Goal: Register for event/course

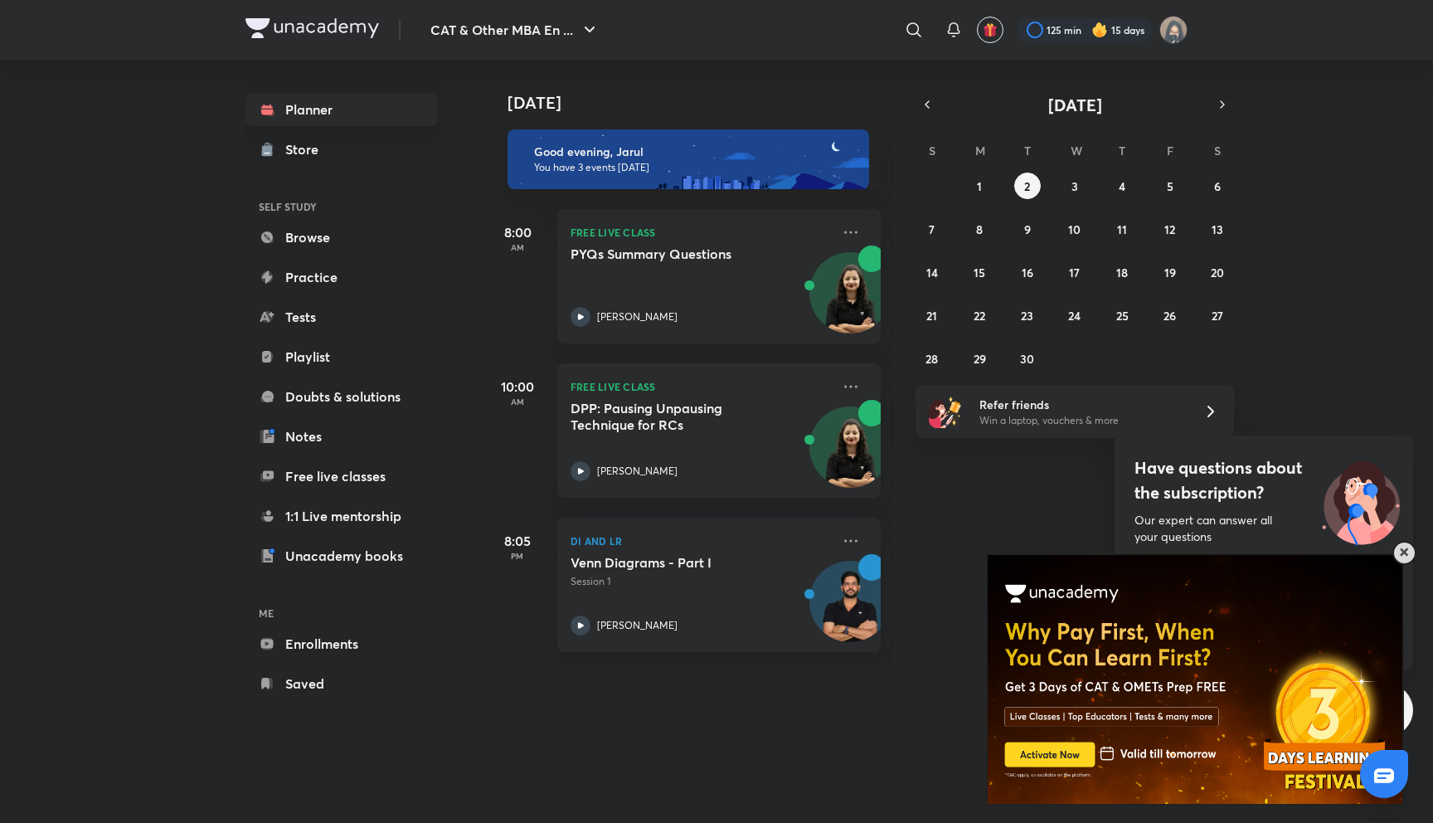
click at [1410, 548] on div at bounding box center [1405, 553] width 24 height 24
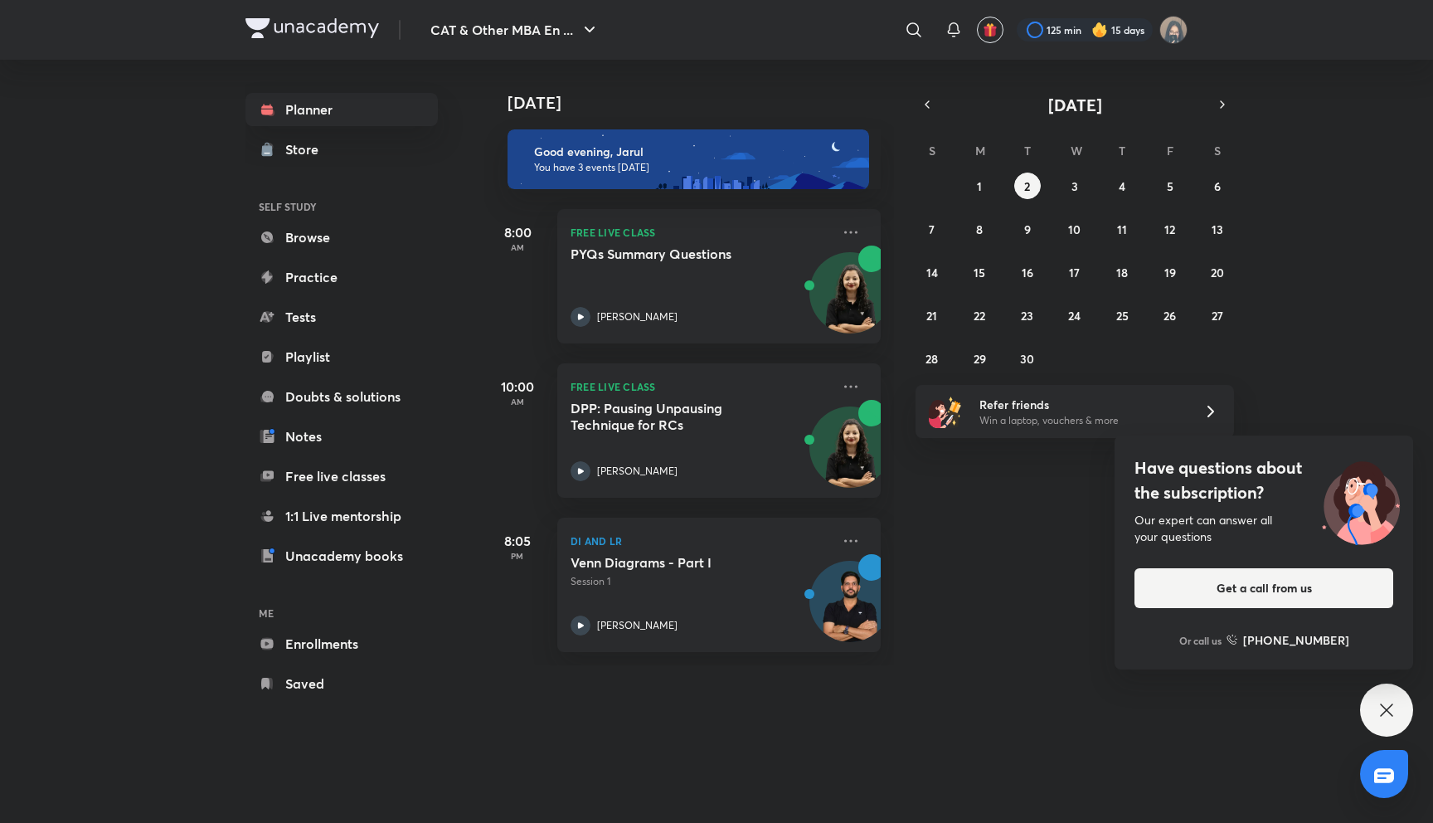
click at [1404, 689] on div "CAT & Other MBA En ... ​ 125 min 15 days Planner Store SELF STUDY Browse Practi…" at bounding box center [716, 411] width 1433 height 823
click at [1400, 697] on div "Have questions about the subscription? Our expert can answer all your questions…" at bounding box center [1386, 709] width 53 height 53
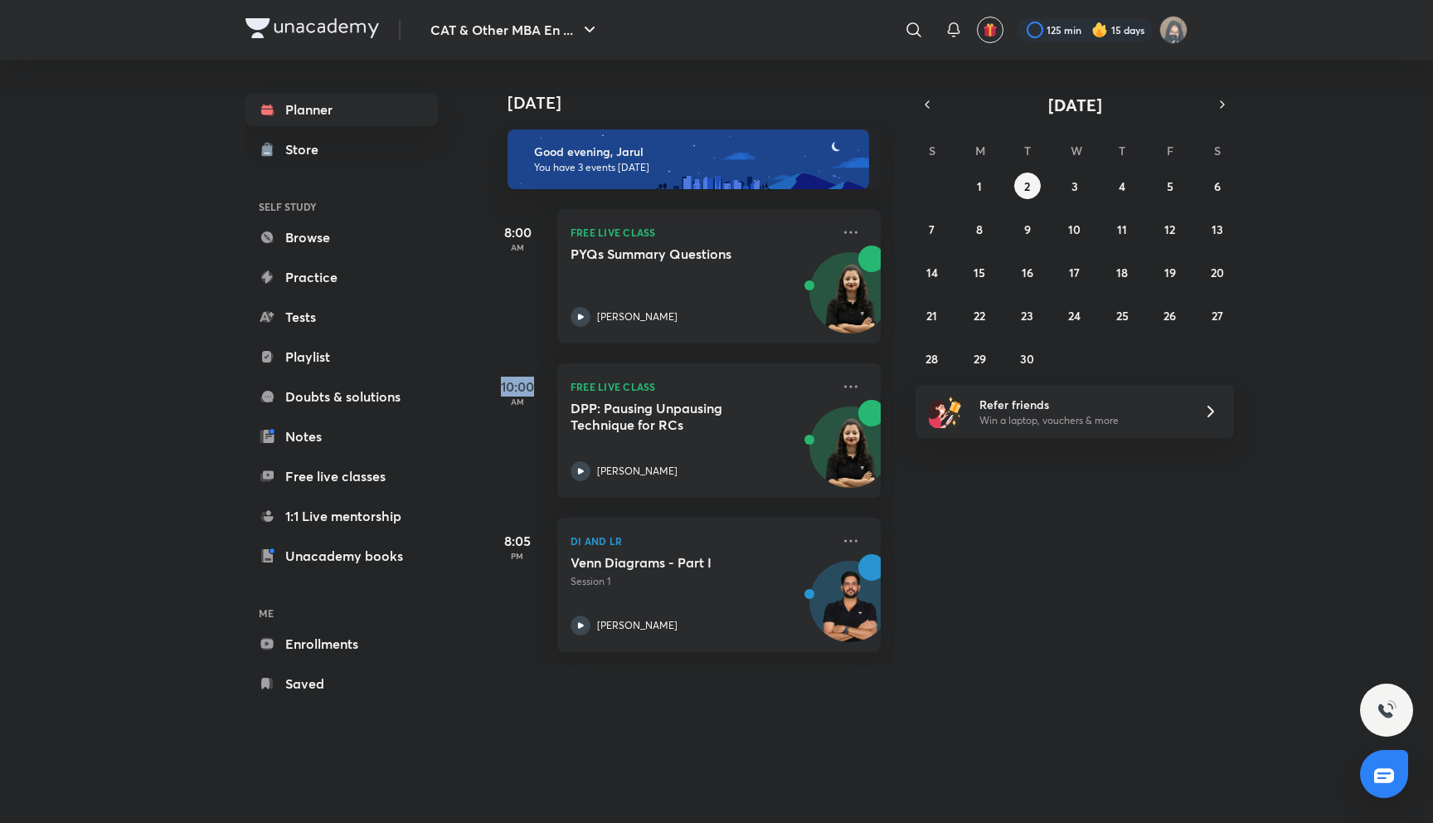
drag, startPoint x: 536, startPoint y: 387, endPoint x: 502, endPoint y: 387, distance: 34.0
click at [502, 387] on h5 "10:00" at bounding box center [517, 387] width 66 height 20
click at [516, 424] on div "10:00 AM" at bounding box center [517, 430] width 66 height 134
click at [704, 361] on div "10:00 AM FREE LIVE CLASS DPP: Pausing Unpausing Technique for RCs [PERSON_NAME]" at bounding box center [682, 420] width 396 height 154
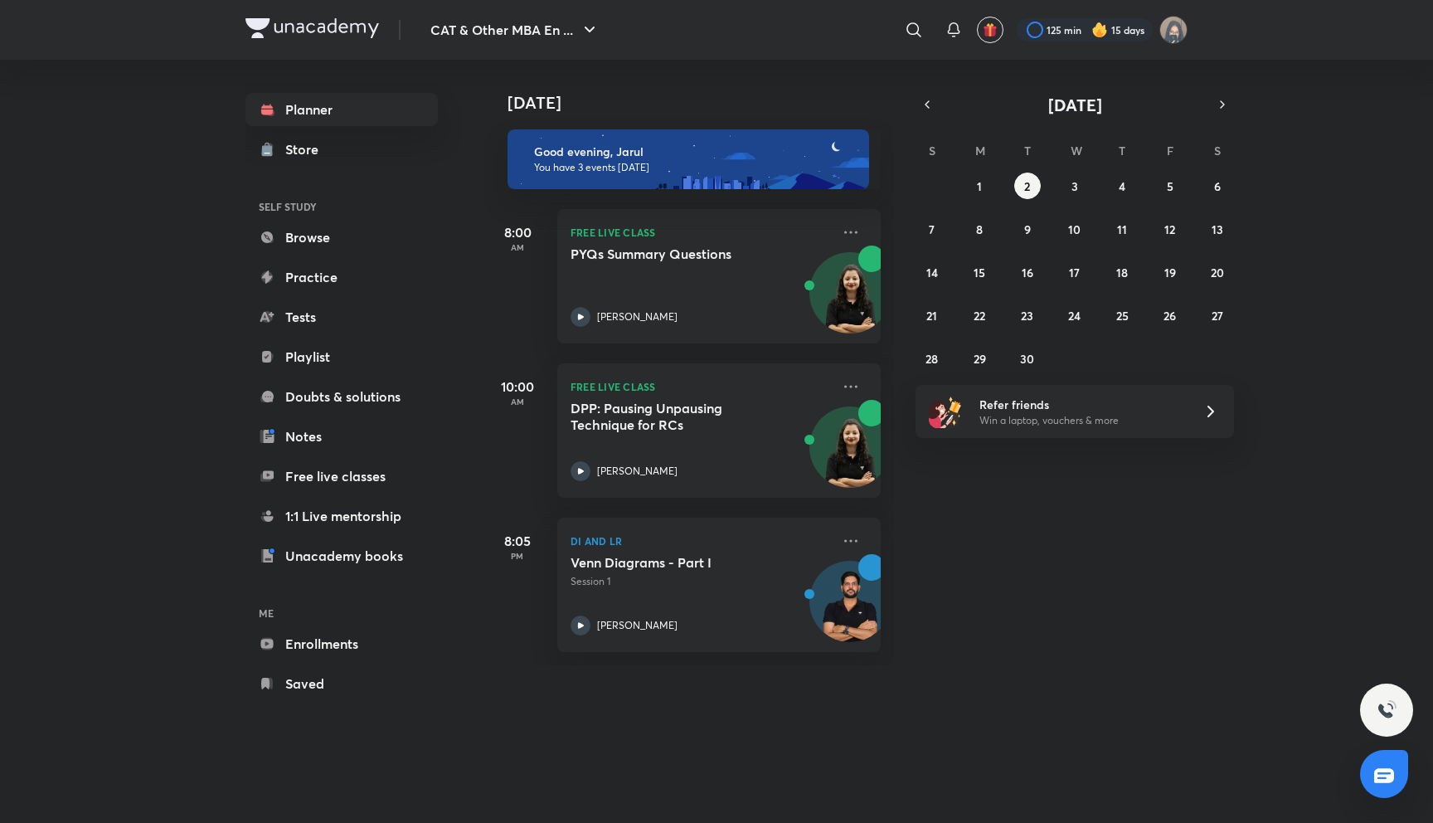
click at [704, 361] on div "10:00 AM FREE LIVE CLASS DPP: Pausing Unpausing Technique for RCs [PERSON_NAME]" at bounding box center [682, 420] width 396 height 154
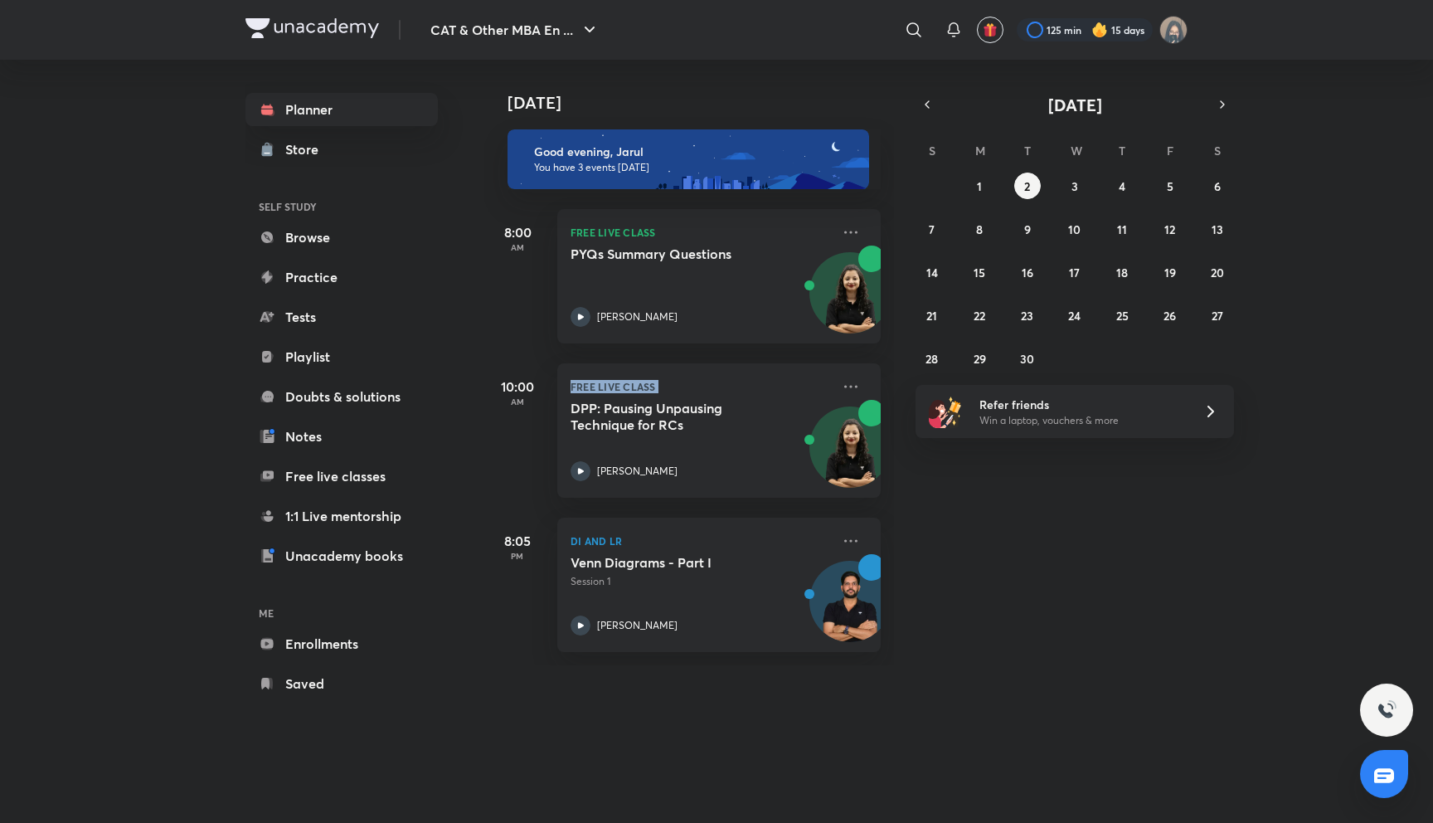
click at [704, 361] on div "10:00 AM FREE LIVE CLASS DPP: Pausing Unpausing Technique for RCs [PERSON_NAME]" at bounding box center [682, 420] width 396 height 154
click at [525, 345] on div "10:00 AM FREE LIVE CLASS DPP: Pausing Unpausing Technique for RCs [PERSON_NAME]" at bounding box center [682, 420] width 396 height 154
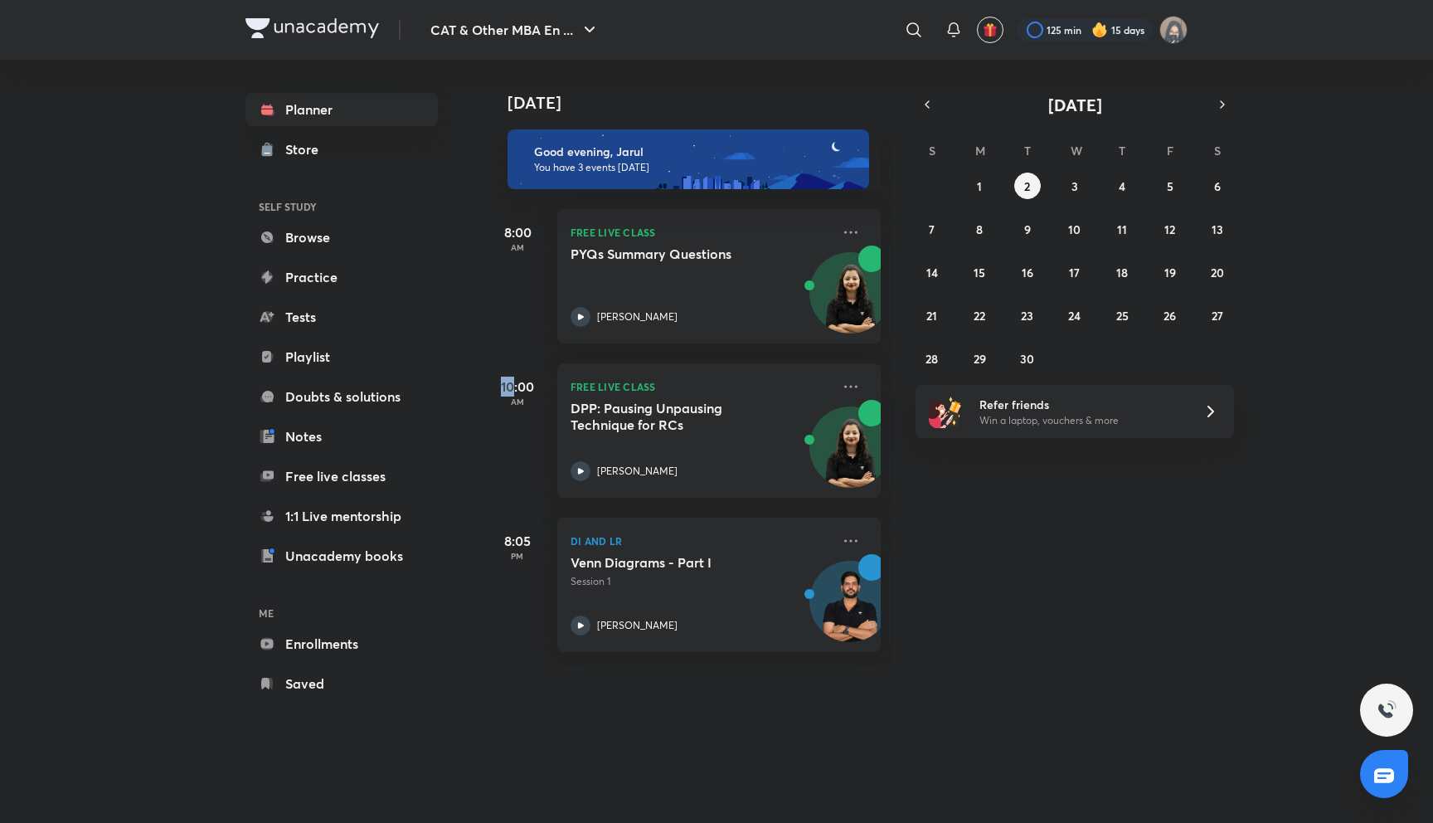
click at [525, 345] on div "10:00 AM FREE LIVE CLASS DPP: Pausing Unpausing Technique for RCs [PERSON_NAME]" at bounding box center [682, 420] width 396 height 154
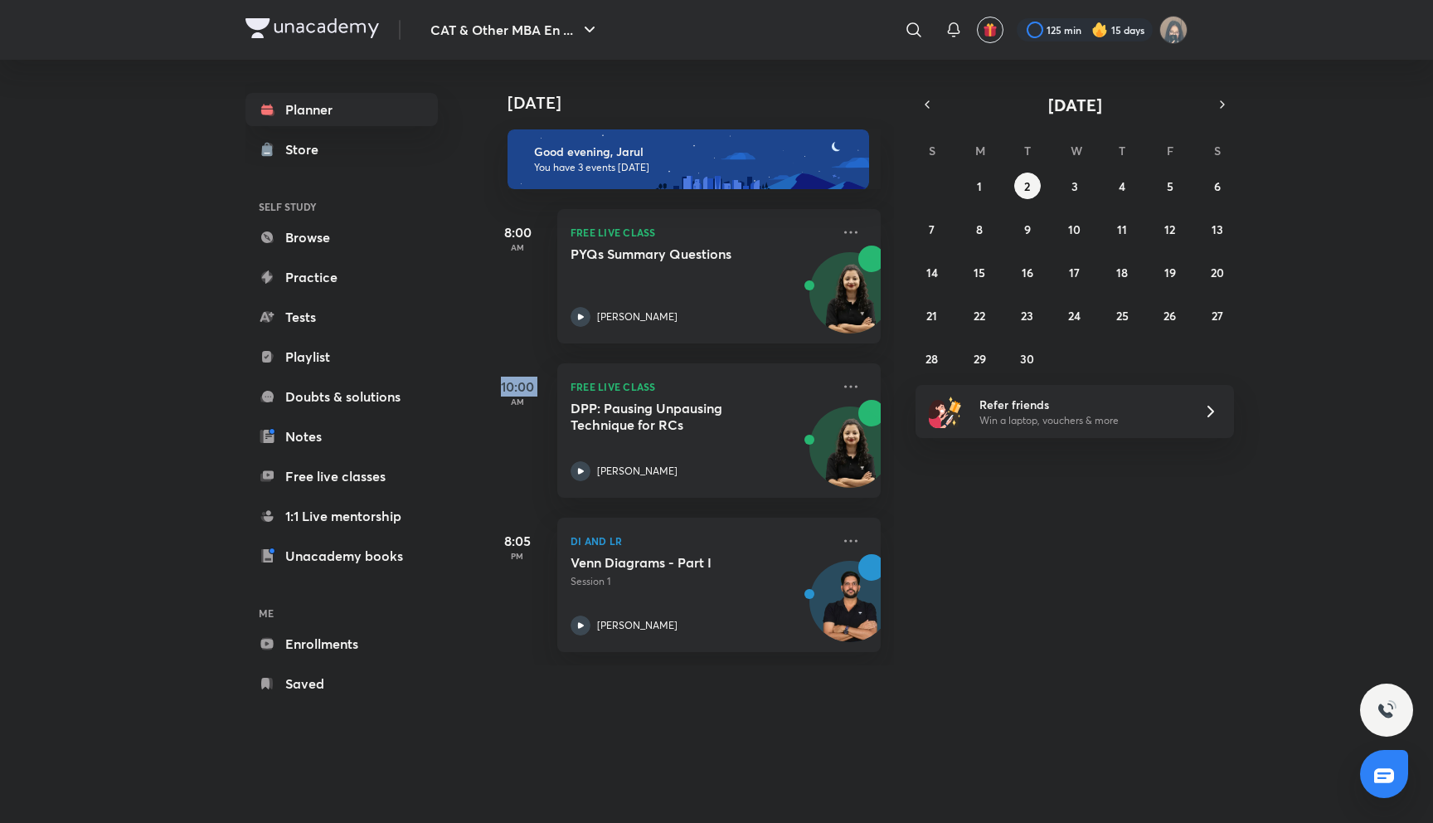
click at [525, 345] on div "10:00 AM FREE LIVE CLASS DPP: Pausing Unpausing Technique for RCs [PERSON_NAME]" at bounding box center [682, 420] width 396 height 154
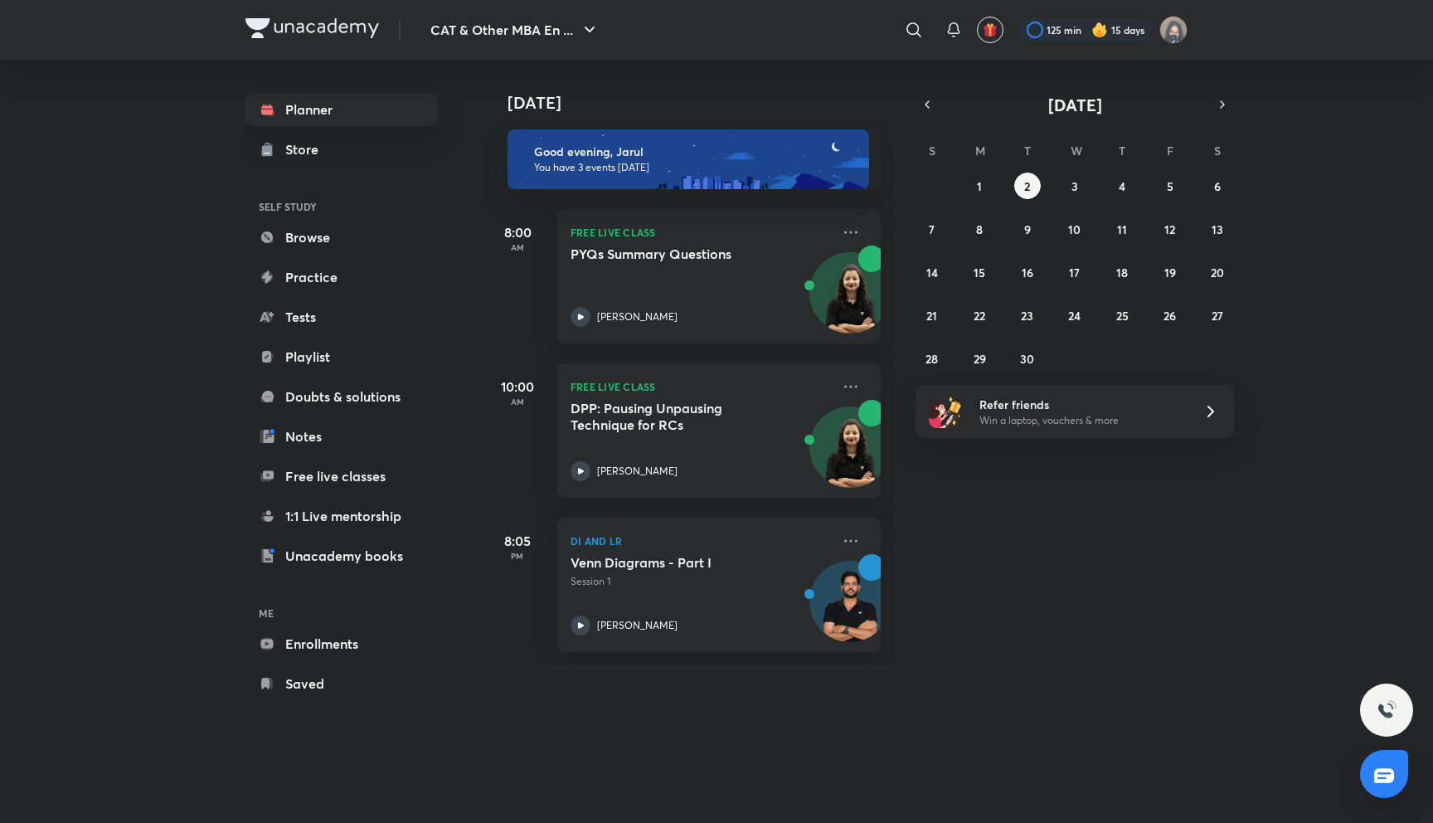
click at [526, 395] on h5 "10:00" at bounding box center [517, 387] width 66 height 20
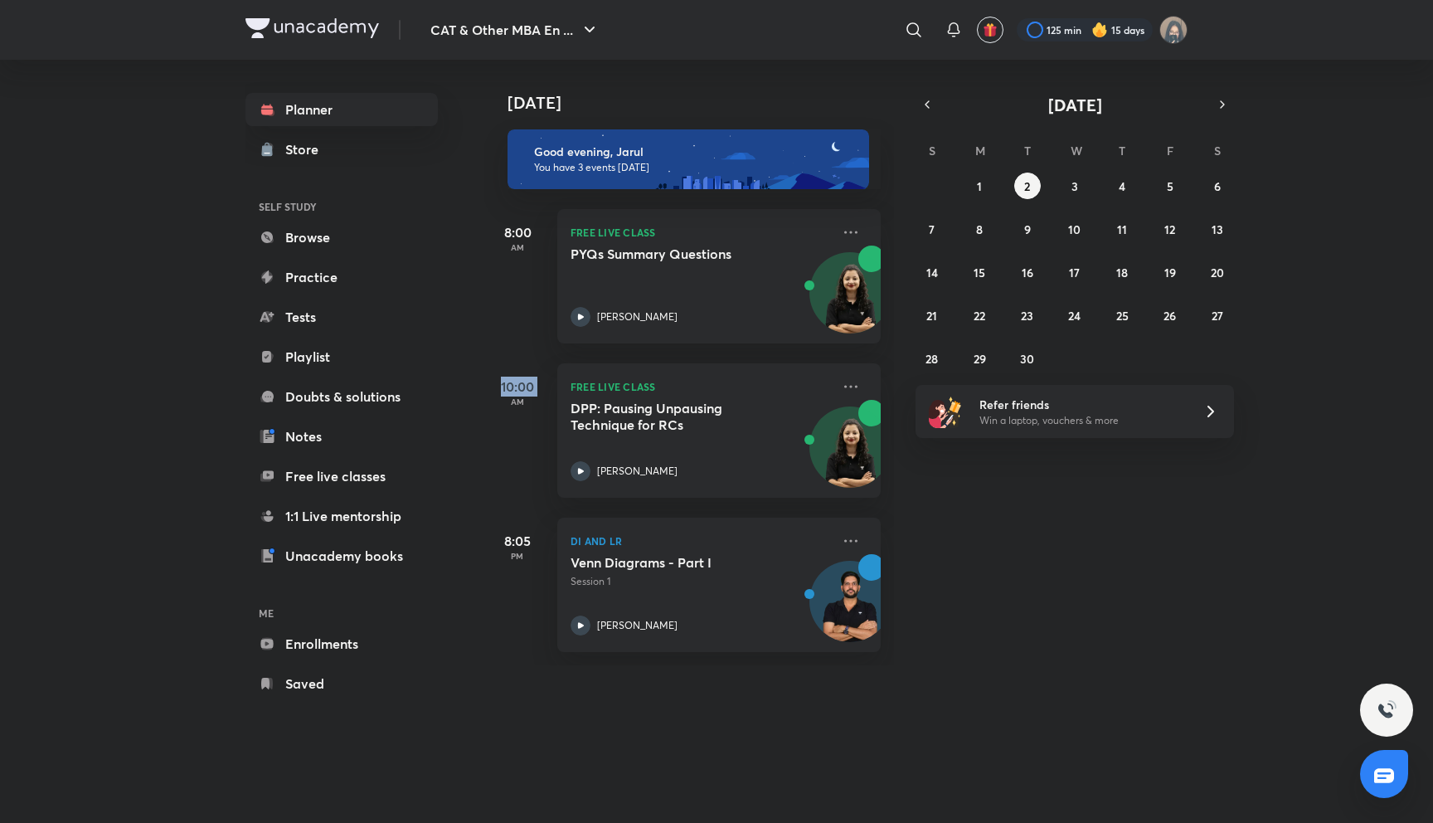
click at [526, 395] on h5 "10:00" at bounding box center [517, 387] width 66 height 20
click at [516, 349] on div "10:00 AM FREE LIVE CLASS DPP: Pausing Unpausing Technique for RCs [PERSON_NAME]" at bounding box center [682, 420] width 396 height 154
